Goal: Check status

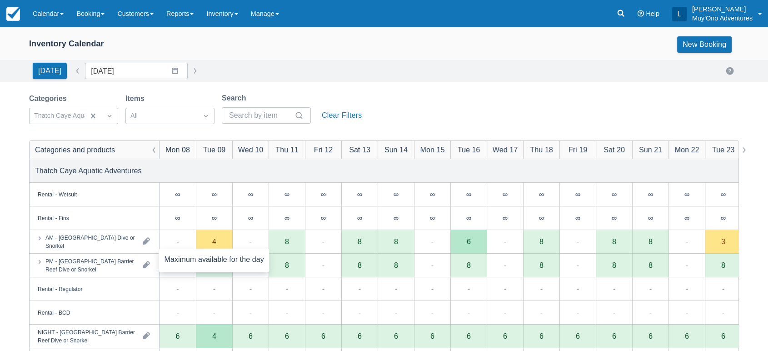
click at [221, 244] on div "4" at bounding box center [214, 242] width 36 height 24
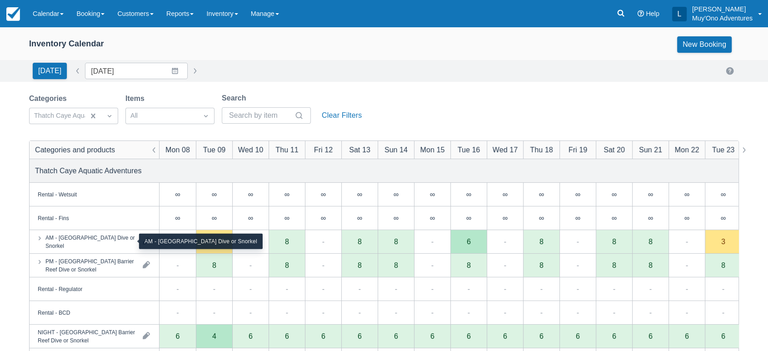
click at [117, 239] on div "AM - Belize Barrier Reef Dive or Snorkel" at bounding box center [90, 241] width 90 height 16
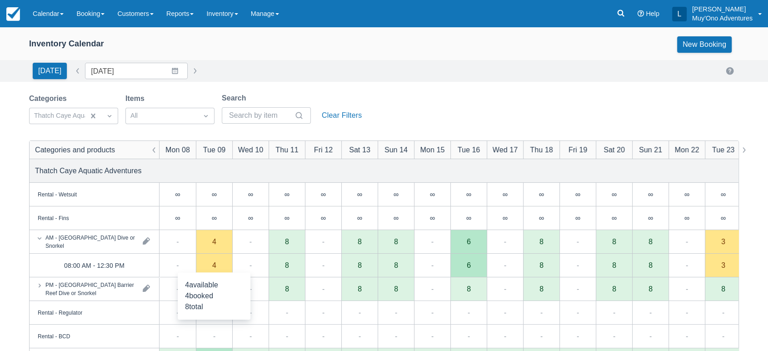
click at [220, 267] on div "4" at bounding box center [214, 266] width 36 height 24
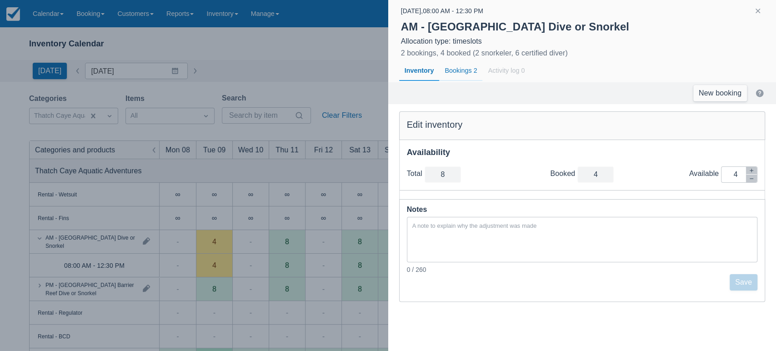
click at [465, 70] on div "Bookings 2" at bounding box center [460, 70] width 43 height 21
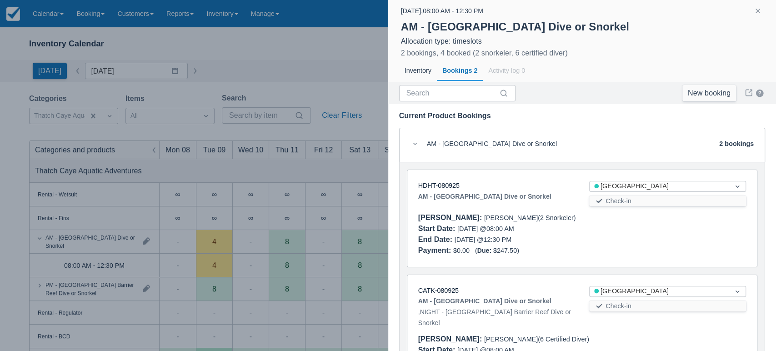
scroll to position [55, 0]
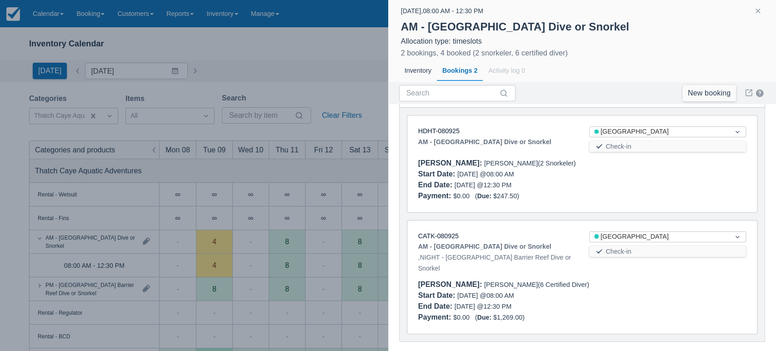
click at [457, 162] on div "Booker : John Croley (2 Snorkeler)" at bounding box center [582, 163] width 328 height 11
click at [441, 130] on link "HDHT-080925" at bounding box center [438, 130] width 41 height 7
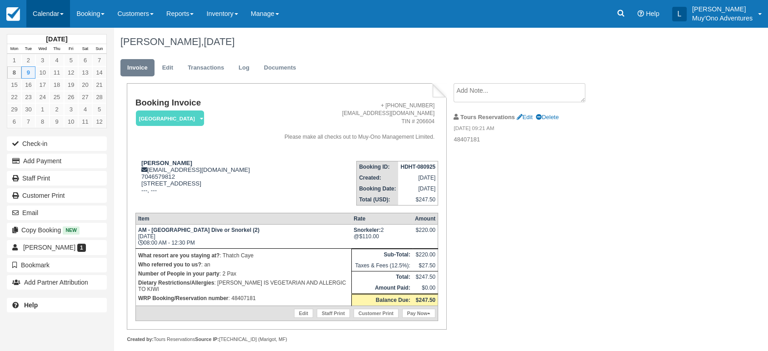
click at [63, 9] on link "Calendar" at bounding box center [48, 13] width 44 height 27
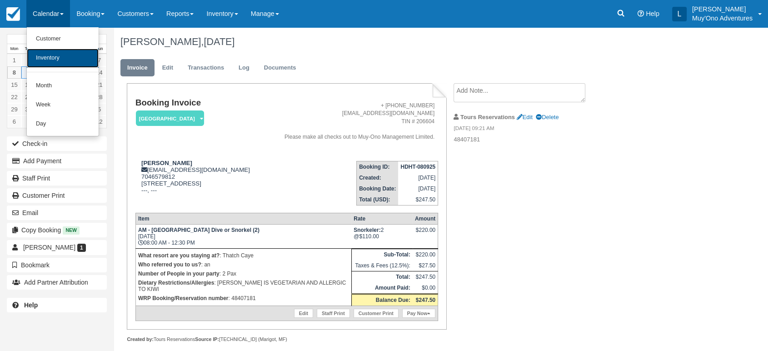
click at [53, 64] on link "Inventory" at bounding box center [63, 58] width 72 height 19
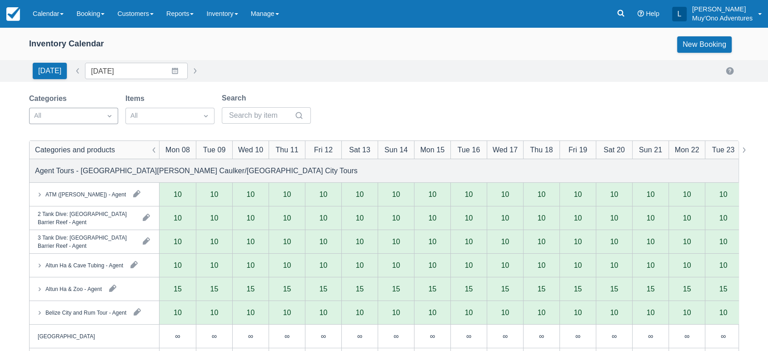
click at [104, 114] on div at bounding box center [109, 116] width 16 height 13
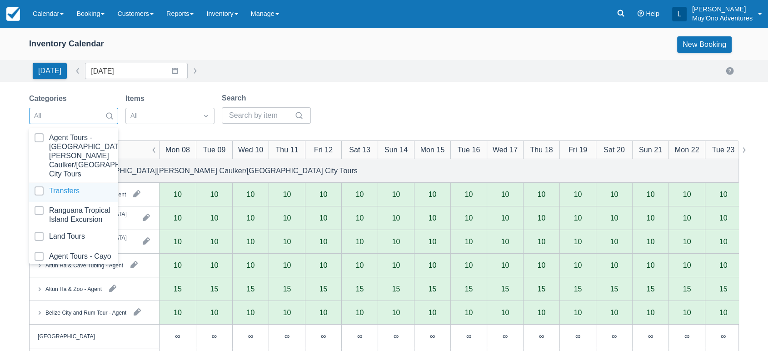
scroll to position [90, 0]
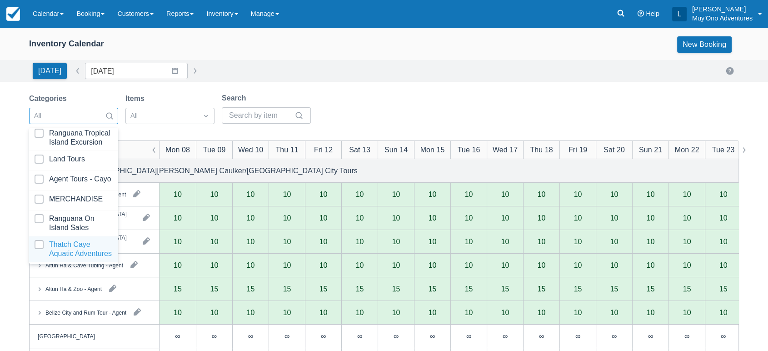
click at [64, 240] on div at bounding box center [74, 249] width 78 height 18
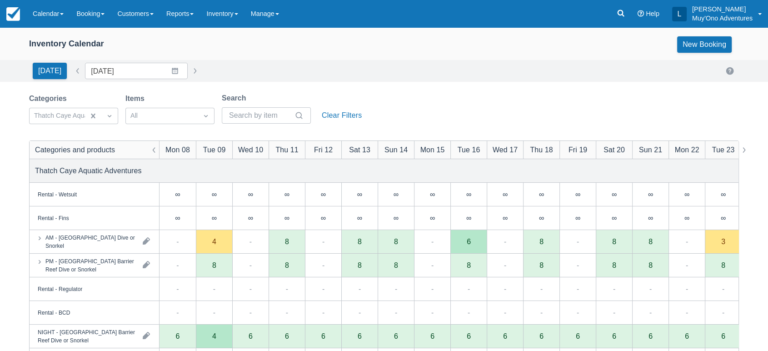
click at [455, 73] on div "Today Date 09/08/25 Navigate forward to interact with the calendar and select a…" at bounding box center [384, 71] width 710 height 16
